Goal: Information Seeking & Learning: Find specific fact

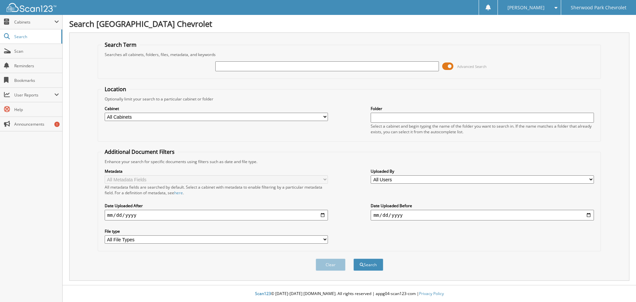
click at [222, 68] on input "text" at bounding box center [326, 66] width 223 height 10
type input "584155"
click at [353, 258] on button "Search" at bounding box center [368, 264] width 30 height 12
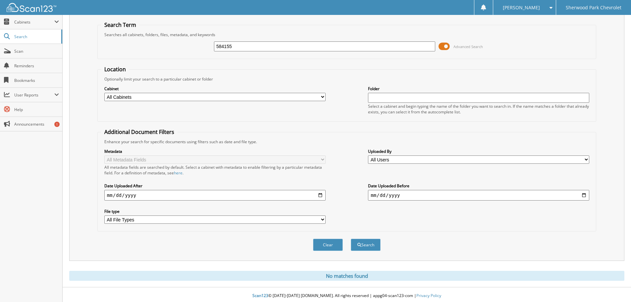
scroll to position [22, 0]
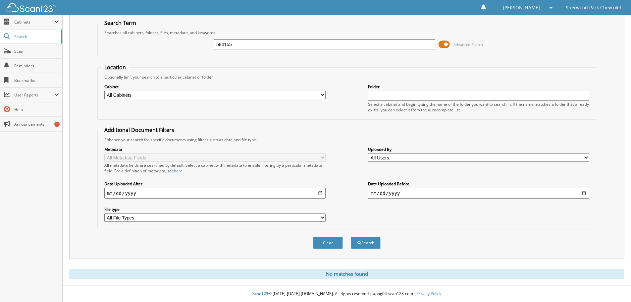
click at [238, 42] on input "584155" at bounding box center [324, 44] width 221 height 10
type input "582566"
click at [351, 236] on button "Search" at bounding box center [366, 242] width 30 height 12
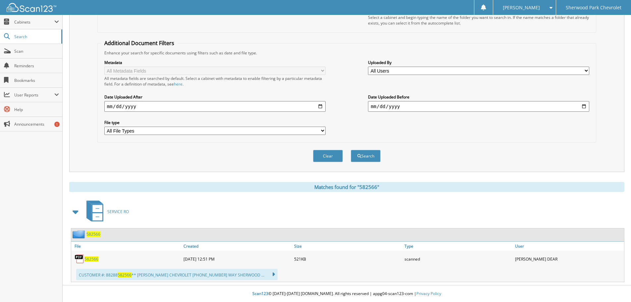
scroll to position [109, 0]
click at [92, 231] on span "582566" at bounding box center [93, 234] width 14 height 6
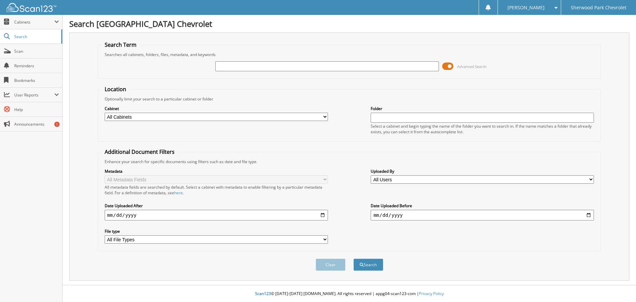
click at [221, 65] on input "text" at bounding box center [326, 66] width 223 height 10
type input "578913"
click at [353, 258] on button "Search" at bounding box center [368, 264] width 30 height 12
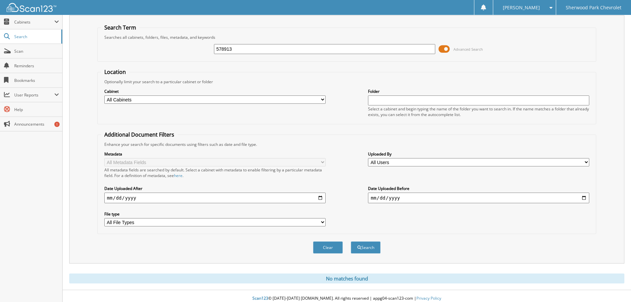
scroll to position [22, 0]
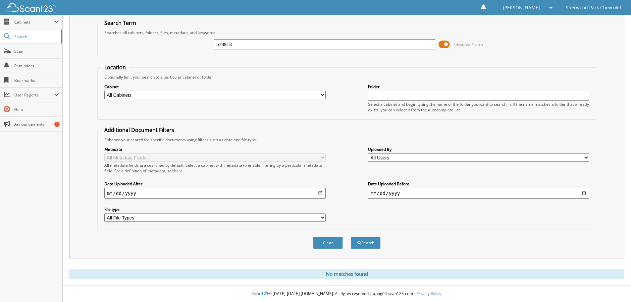
click at [247, 45] on input "578913" at bounding box center [324, 44] width 221 height 10
type input "579648"
click at [351, 236] on button "Search" at bounding box center [366, 242] width 30 height 12
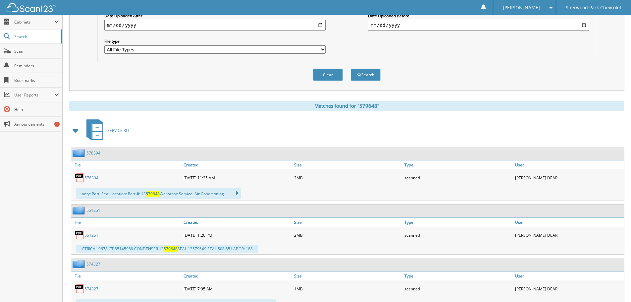
scroll to position [132, 0]
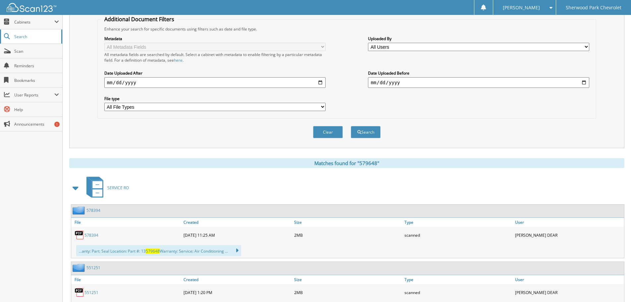
click at [17, 35] on span "Search" at bounding box center [36, 37] width 44 height 6
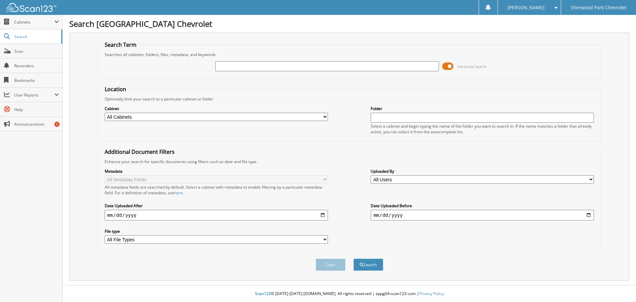
click at [238, 68] on input "text" at bounding box center [326, 66] width 223 height 10
type input "579736"
click at [353, 258] on button "Search" at bounding box center [368, 264] width 30 height 12
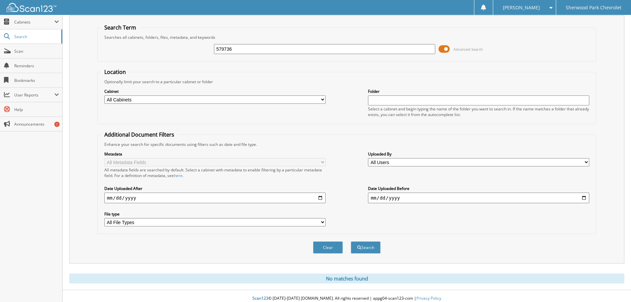
scroll to position [22, 0]
